Goal: Task Accomplishment & Management: Manage account settings

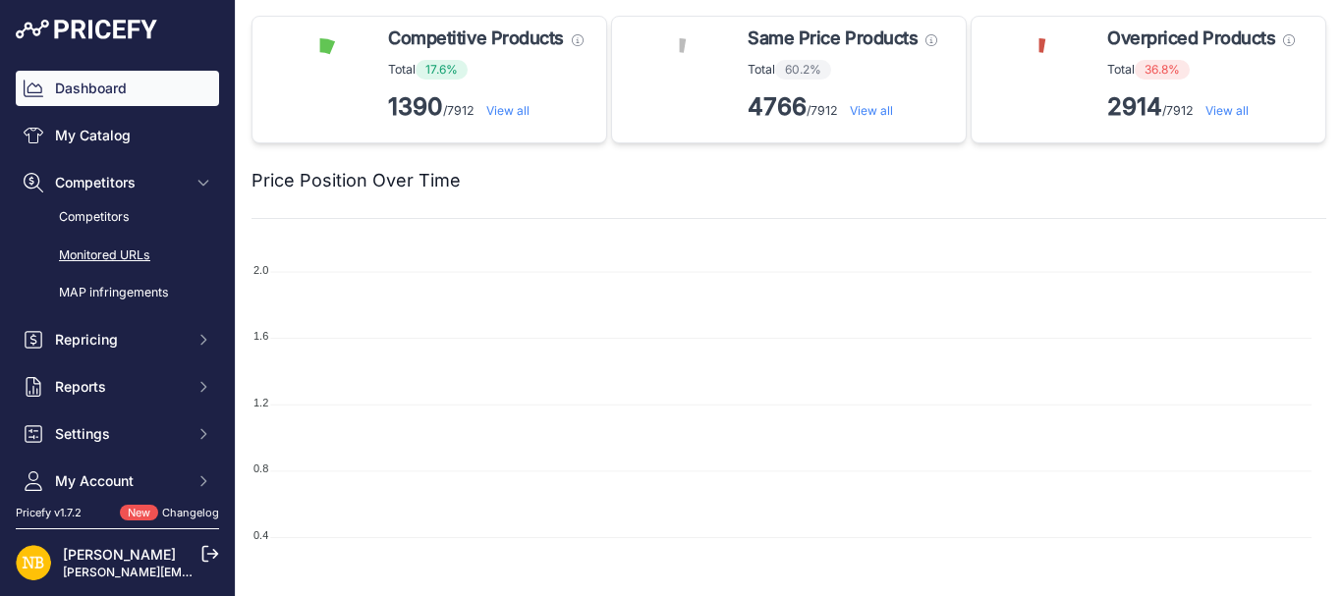
click at [104, 249] on link "Monitored URLs" at bounding box center [117, 256] width 203 height 34
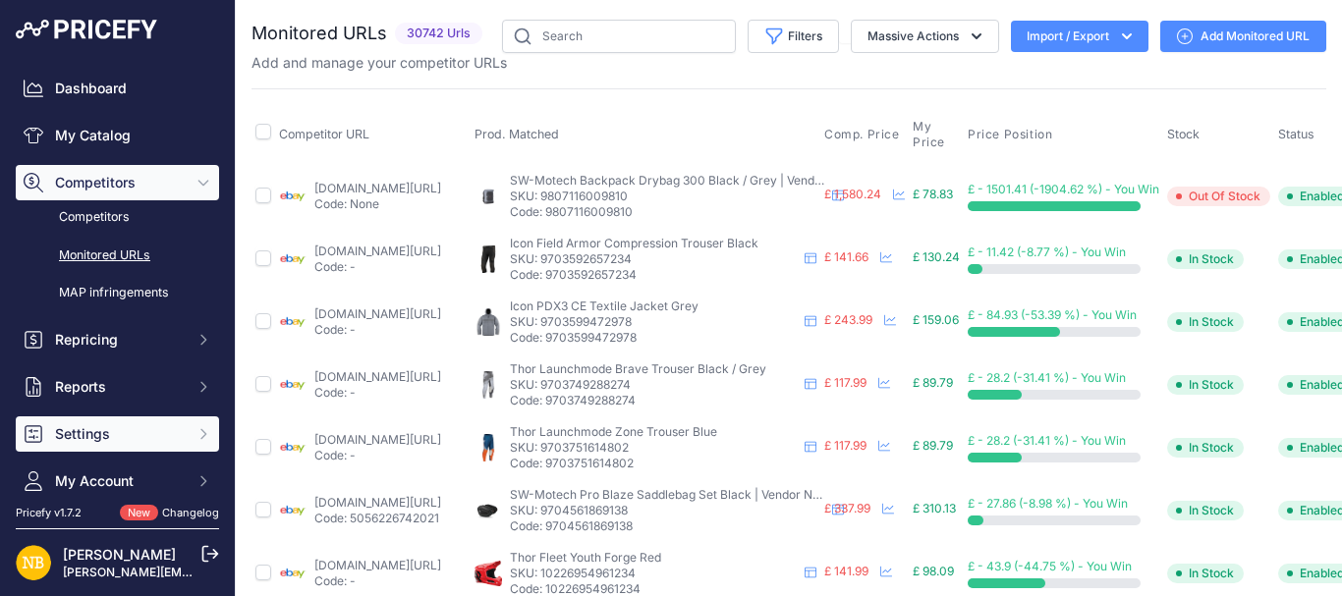
click at [121, 436] on span "Settings" at bounding box center [119, 434] width 129 height 20
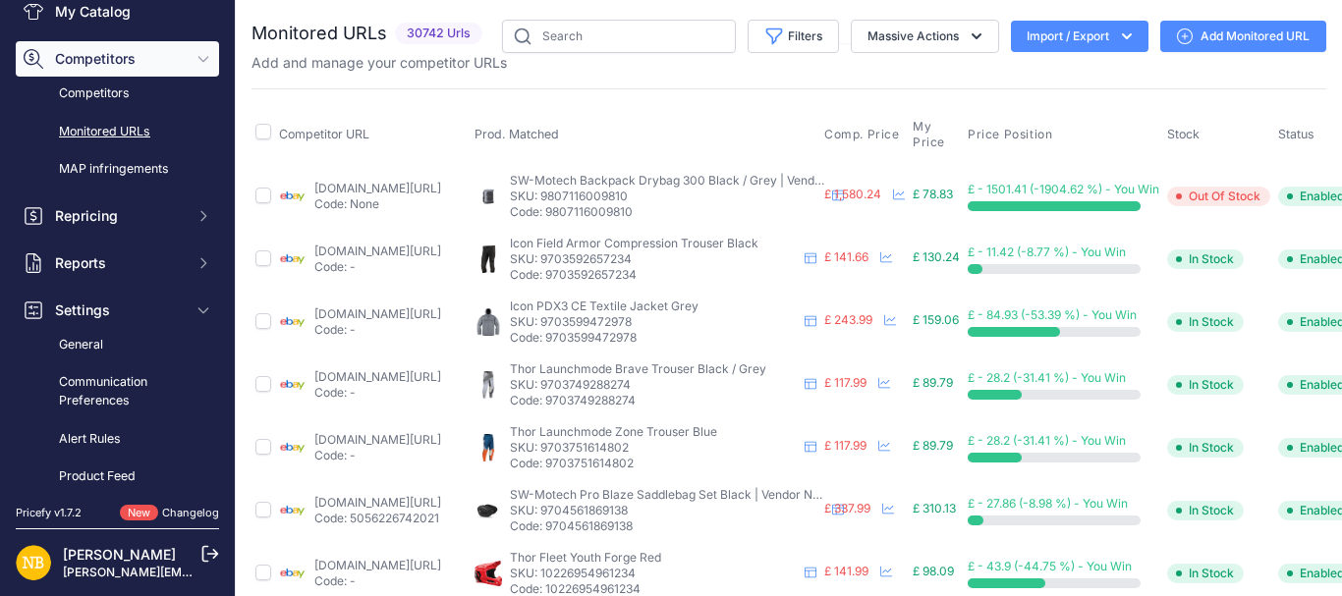
scroll to position [161, 0]
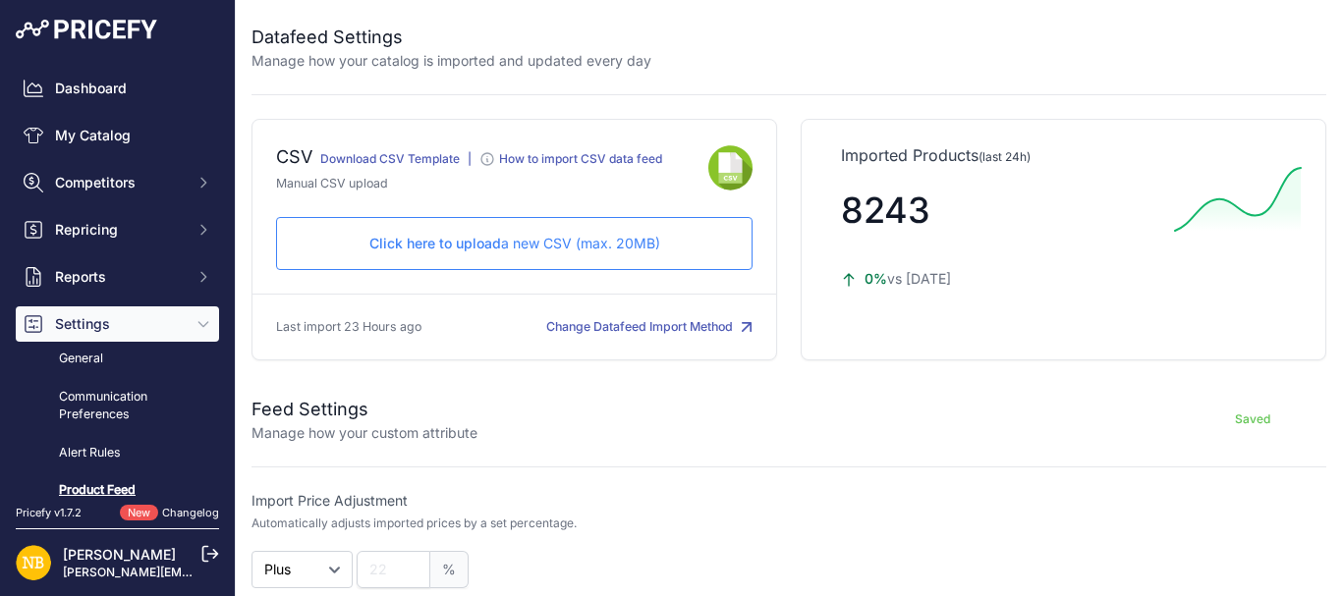
click at [326, 234] on p "Click here to upload a new CSV (max. 20MB)" at bounding box center [514, 244] width 443 height 20
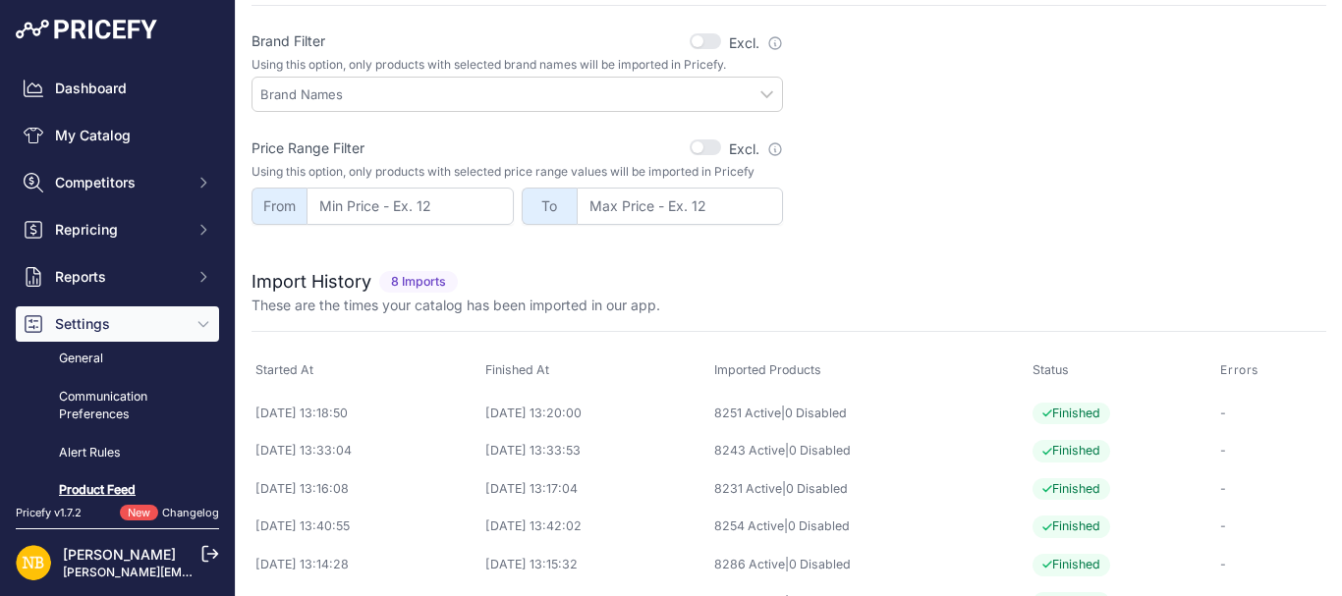
scroll to position [687, 0]
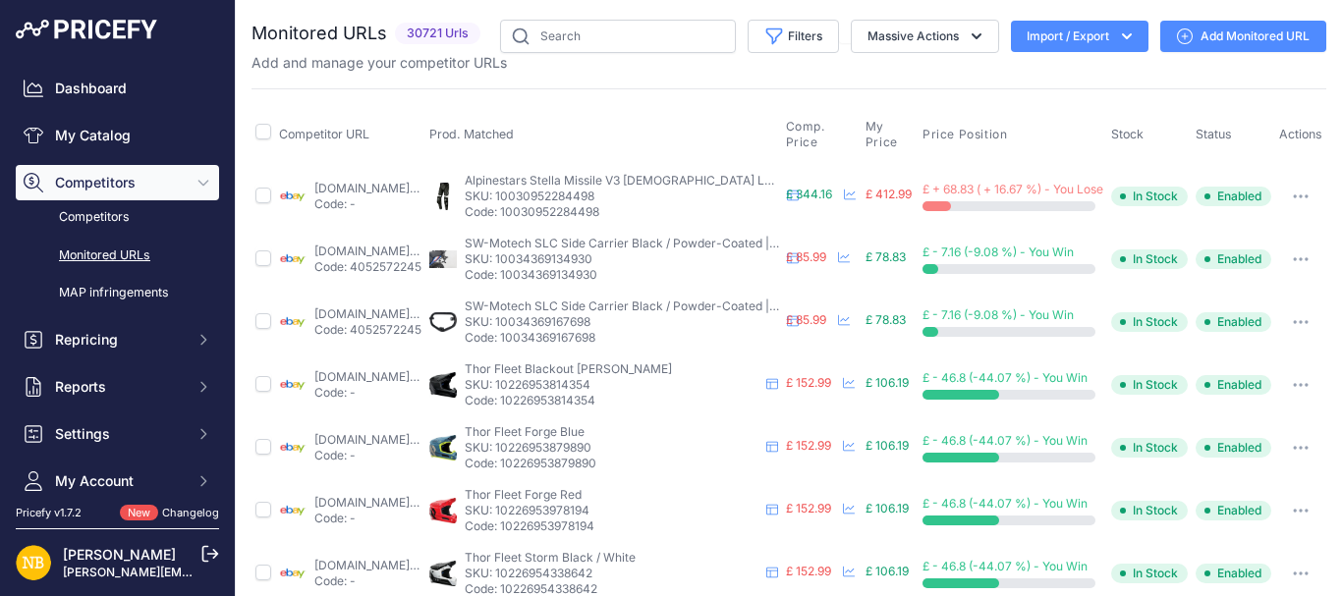
click at [1088, 43] on button "Import / Export" at bounding box center [1080, 36] width 138 height 31
click at [1046, 80] on span "Import" at bounding box center [1064, 78] width 36 height 16
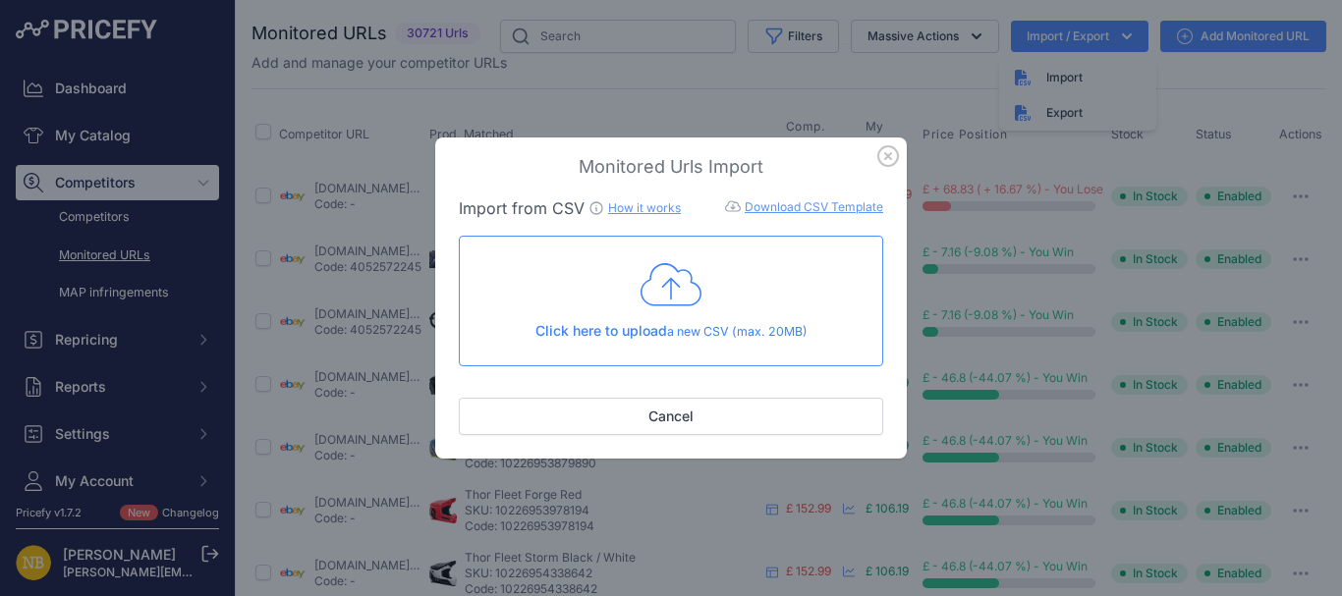
click at [676, 296] on icon at bounding box center [671, 284] width 61 height 49
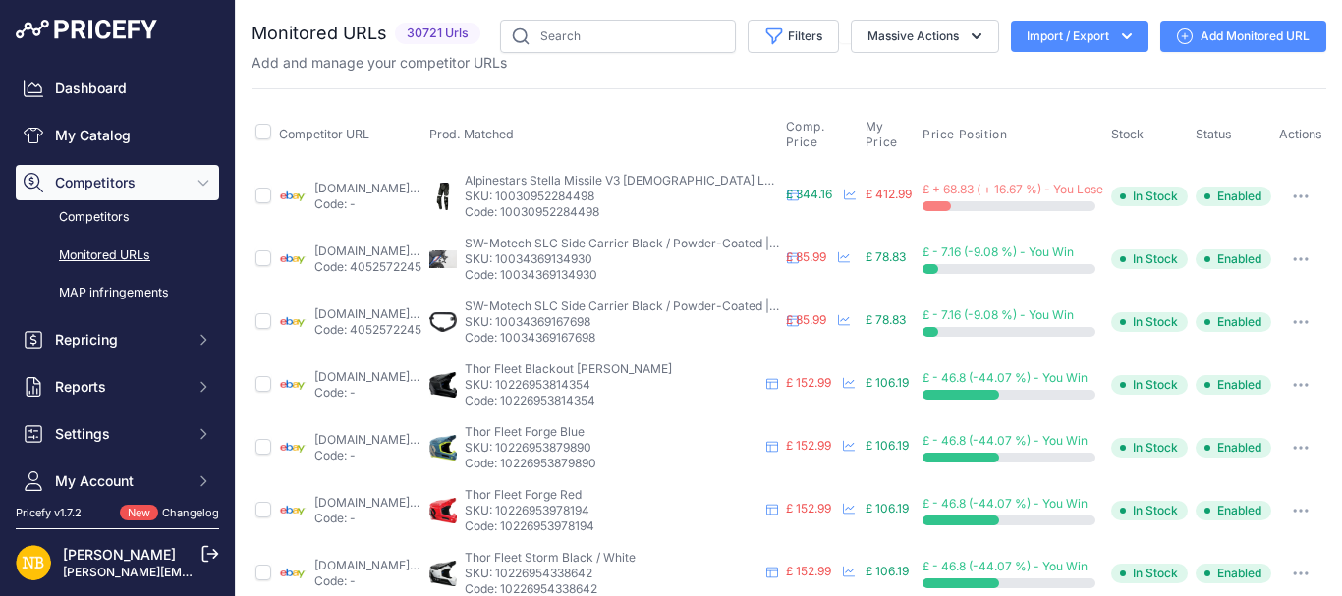
click at [1045, 42] on button "Import / Export" at bounding box center [1080, 36] width 138 height 31
click at [771, 42] on button "Filters" at bounding box center [793, 36] width 91 height 33
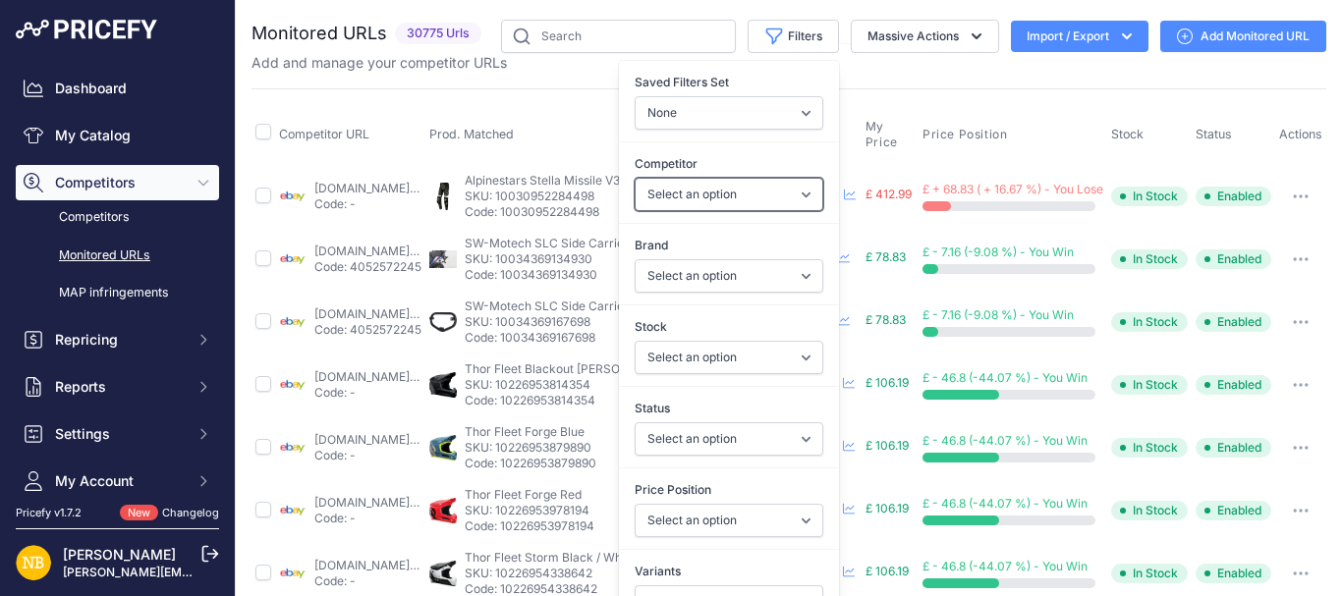
click at [686, 196] on select "Select an option [DOMAIN_NAME] [DOMAIN_NAME] [DOMAIN_NAME] [DOMAIN_NAME] [DOMAI…" at bounding box center [729, 194] width 189 height 33
select select "3972"
click at [635, 178] on select "Select an option [DOMAIN_NAME] [DOMAIN_NAME] [DOMAIN_NAME] [DOMAIN_NAME] [DOMAI…" at bounding box center [729, 194] width 189 height 33
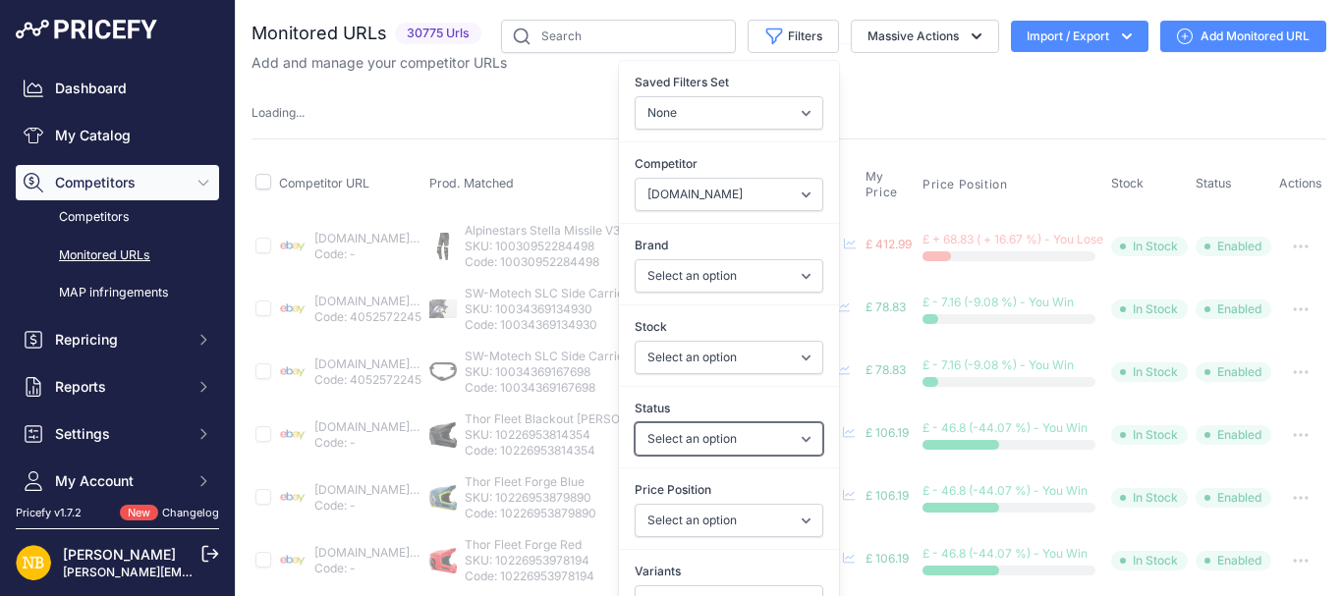
click at [649, 434] on select "Select an option Enabled Disabled In progress Scraping Failed Not Found Missing…" at bounding box center [729, 439] width 189 height 33
select select "2"
click at [635, 423] on select "Select an option Enabled Disabled In progress Scraping Failed Not Found Missing…" at bounding box center [729, 439] width 189 height 33
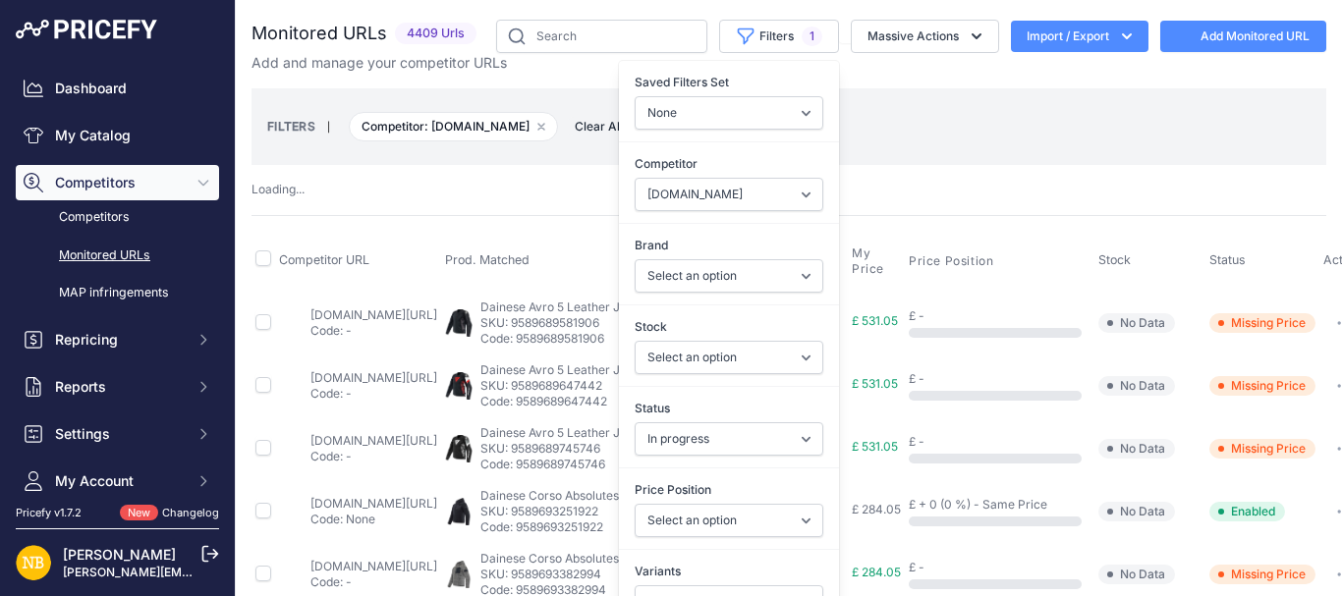
select select "3972"
select select
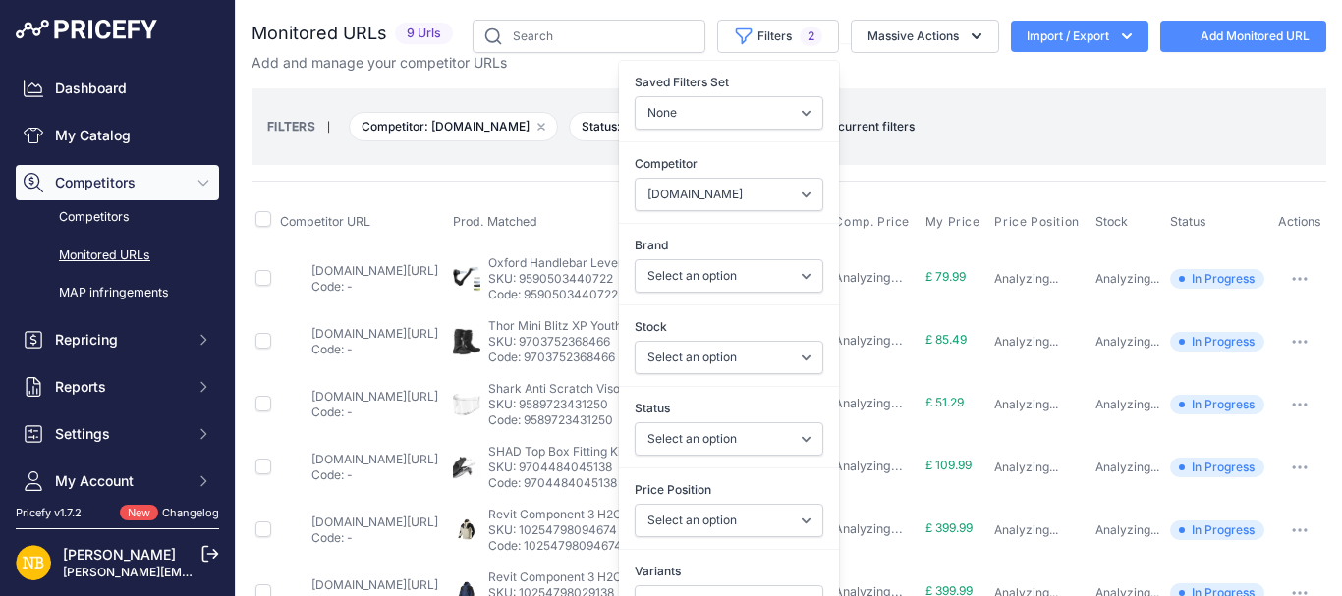
select select "2"
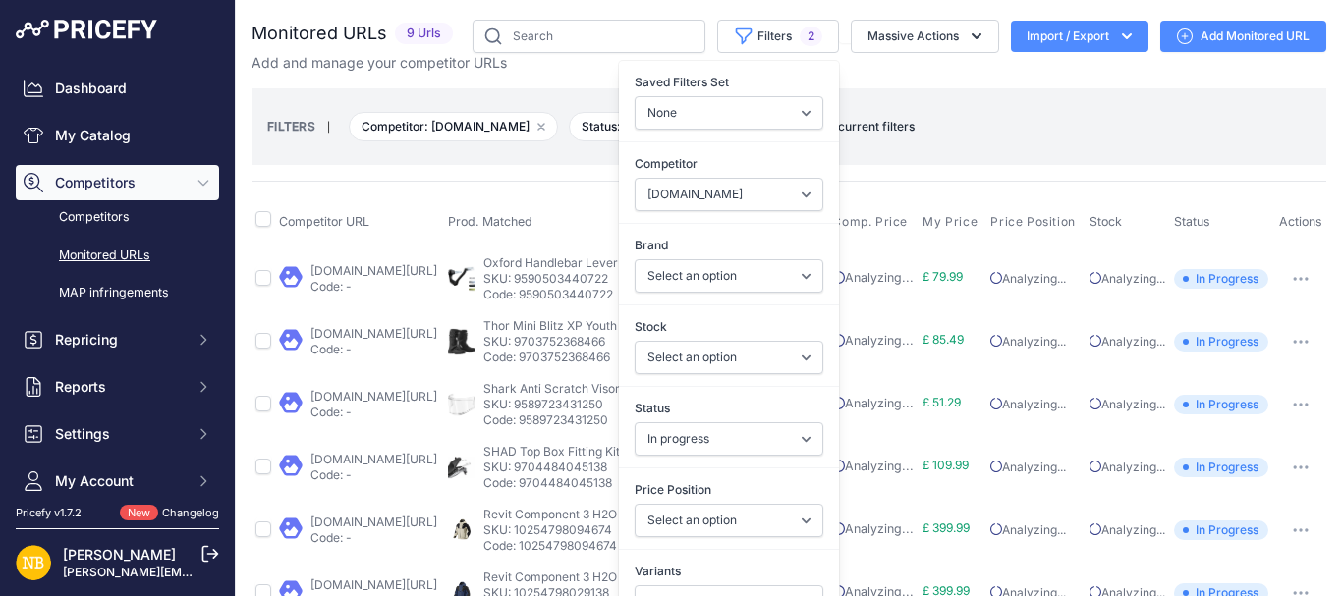
click at [411, 204] on th "Competitor URL" at bounding box center [359, 222] width 169 height 49
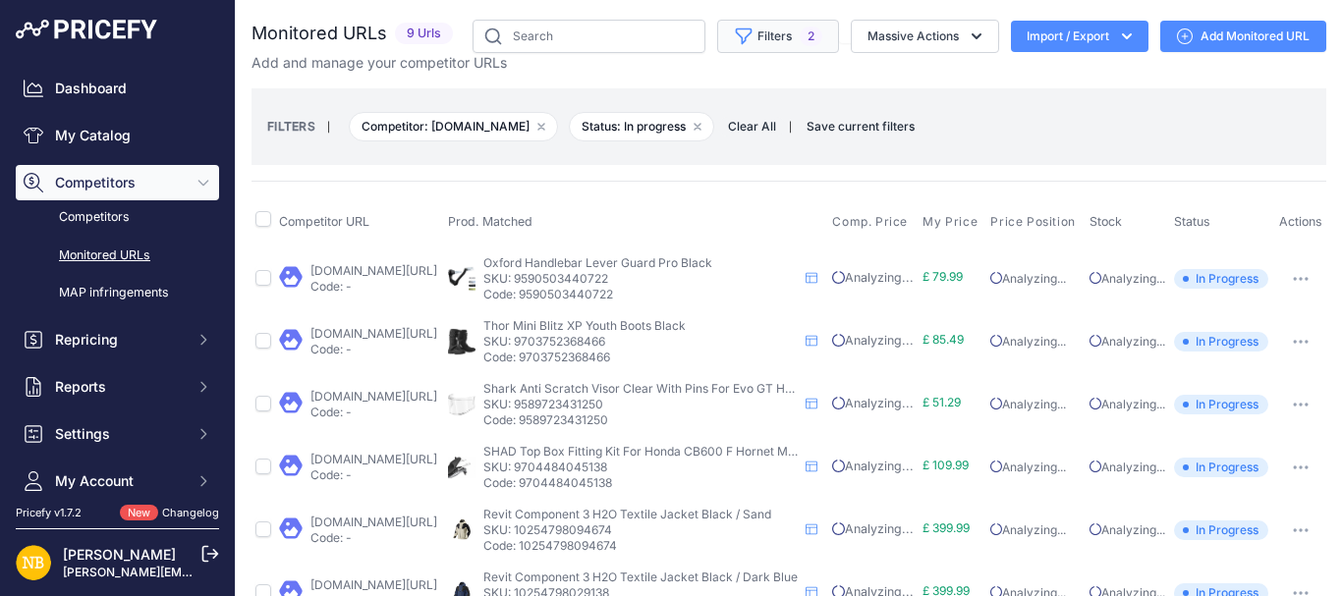
click at [758, 42] on button "Filters 2" at bounding box center [778, 36] width 122 height 33
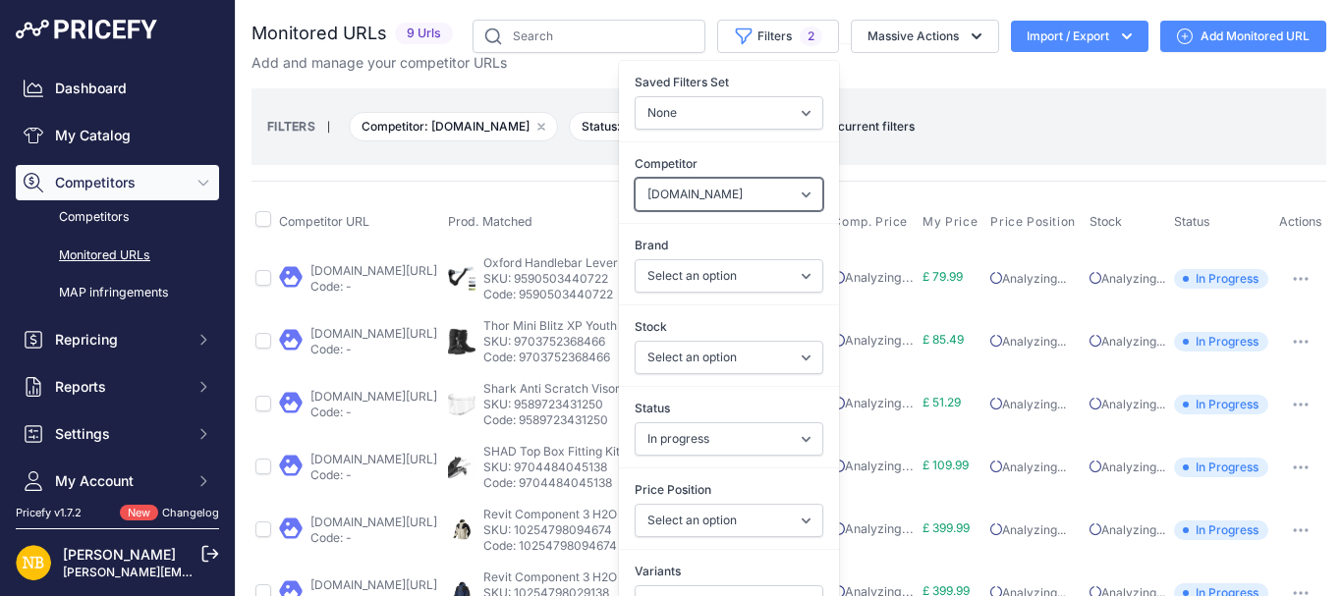
click at [669, 195] on select "Select an option [DOMAIN_NAME] [DOMAIN_NAME] [DOMAIN_NAME] [DOMAIN_NAME] [DOMAI…" at bounding box center [729, 194] width 189 height 33
select select "4352"
click at [635, 178] on select "Select an option [DOMAIN_NAME] [DOMAIN_NAME] [DOMAIN_NAME] [DOMAIN_NAME] [DOMAI…" at bounding box center [729, 194] width 189 height 33
